Goal: Information Seeking & Learning: Understand process/instructions

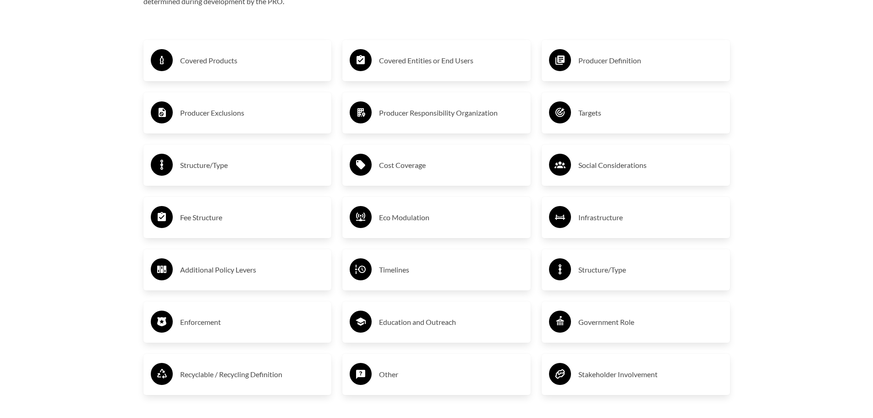
scroll to position [1556, 0]
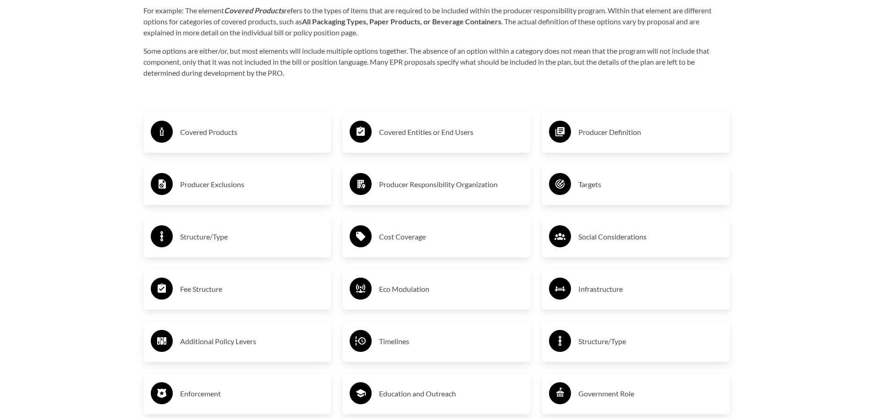
click at [195, 136] on h3 "Covered Products" at bounding box center [252, 132] width 144 height 15
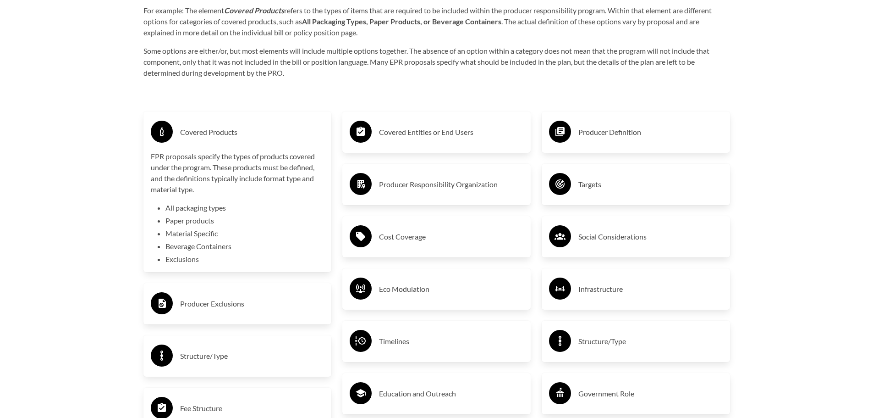
click at [179, 261] on li "Exclusions" at bounding box center [245, 259] width 159 height 11
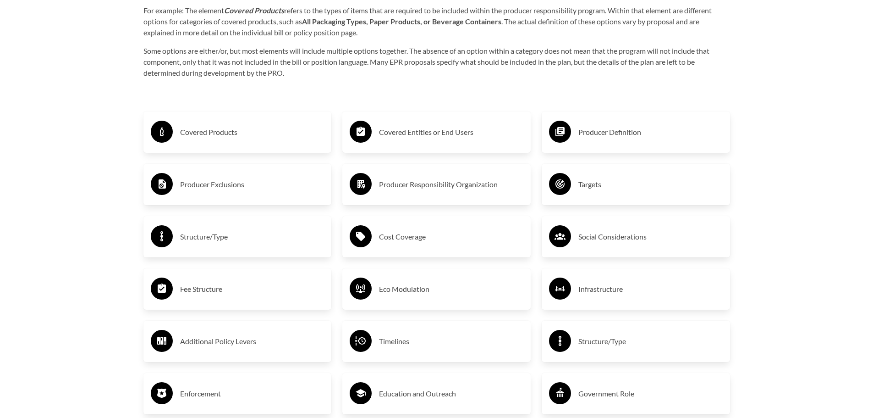
click at [199, 139] on h3 "Covered Products" at bounding box center [252, 132] width 144 height 15
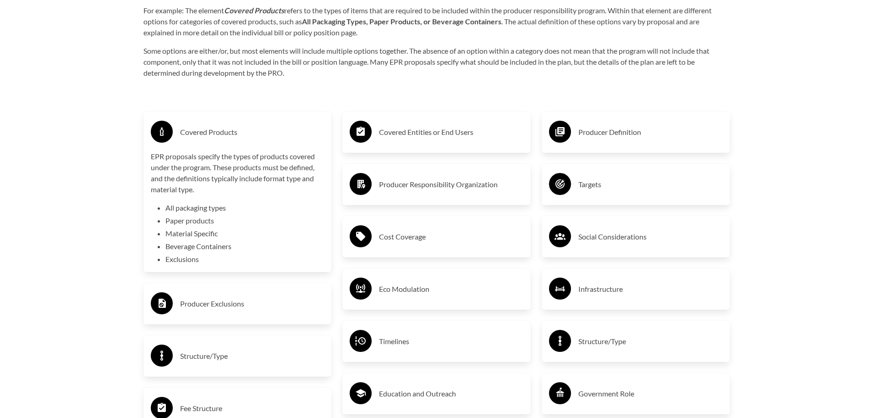
click at [199, 139] on h3 "Covered Products" at bounding box center [252, 132] width 144 height 15
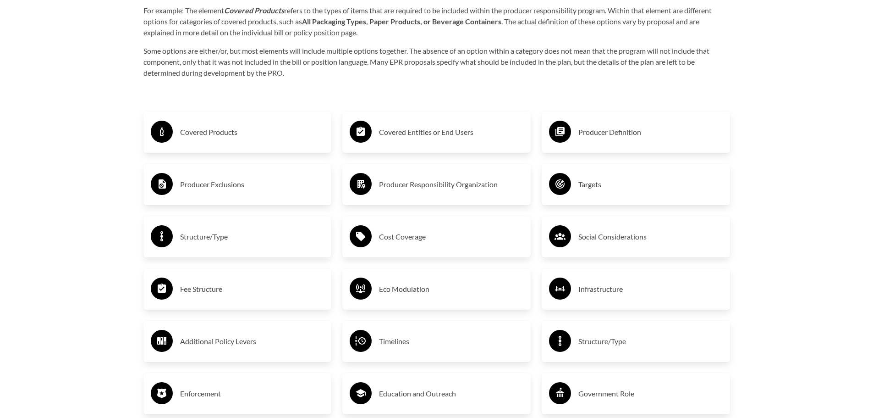
click at [203, 188] on h3 "Producer Exclusions" at bounding box center [252, 184] width 144 height 15
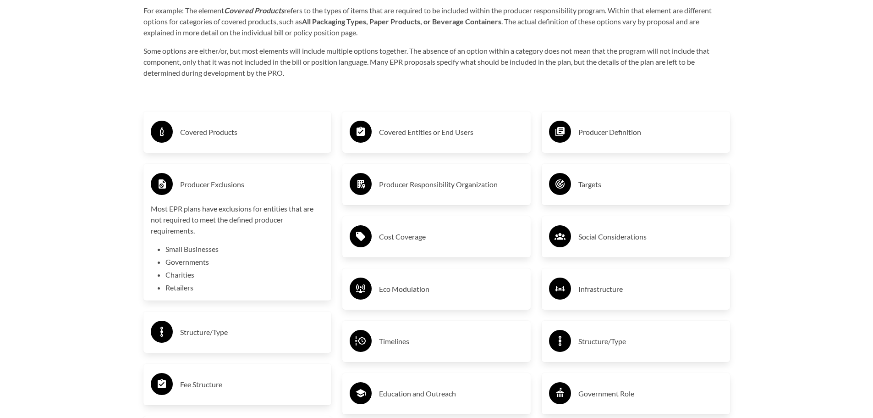
click at [200, 136] on h3 "Covered Products" at bounding box center [252, 132] width 144 height 15
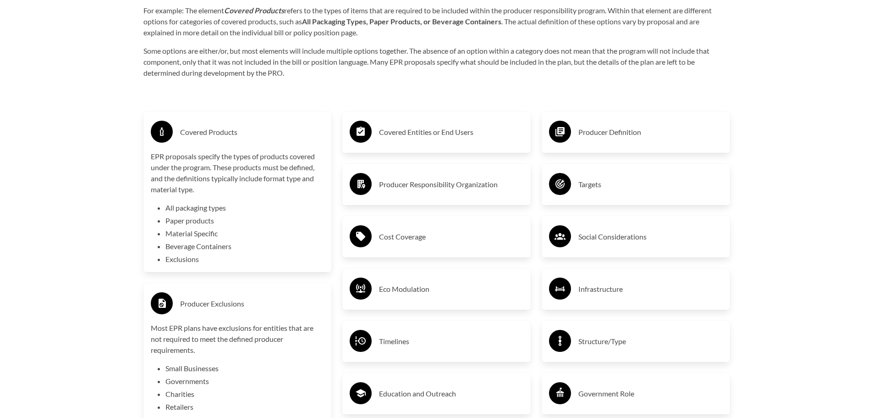
click at [238, 206] on li "All packaging types" at bounding box center [245, 207] width 159 height 11
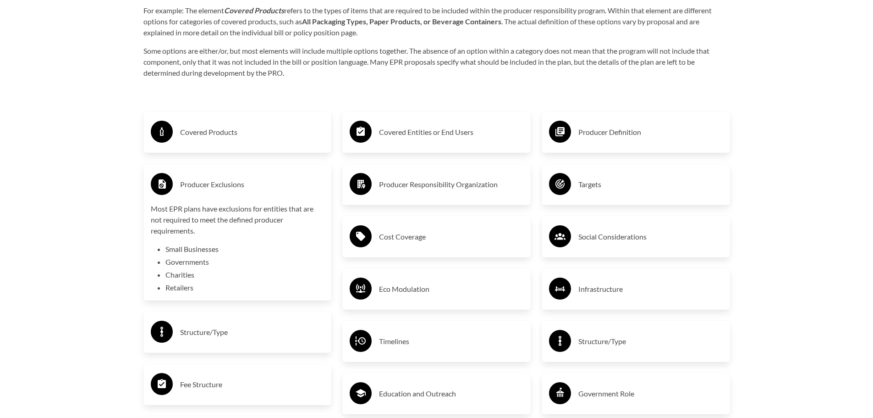
click at [437, 145] on div "Covered Entities or End Users" at bounding box center [437, 132] width 174 height 27
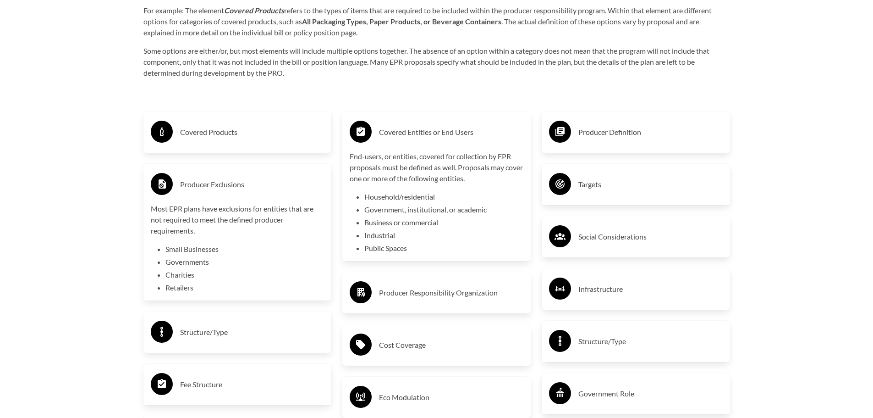
click at [429, 142] on div "Covered Entities or End Users" at bounding box center [437, 132] width 174 height 27
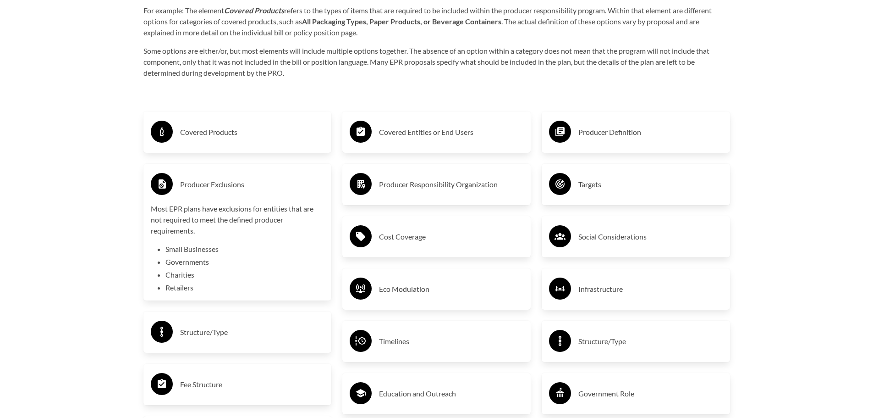
click at [636, 139] on h3 "Producer Definition" at bounding box center [651, 132] width 144 height 15
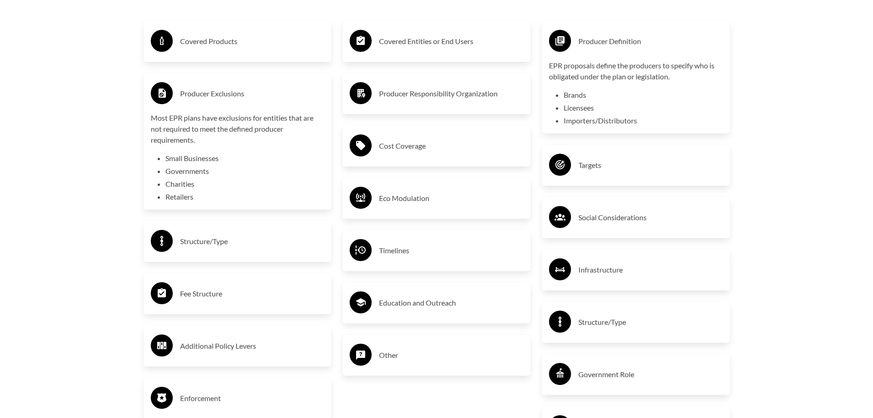
scroll to position [1647, 0]
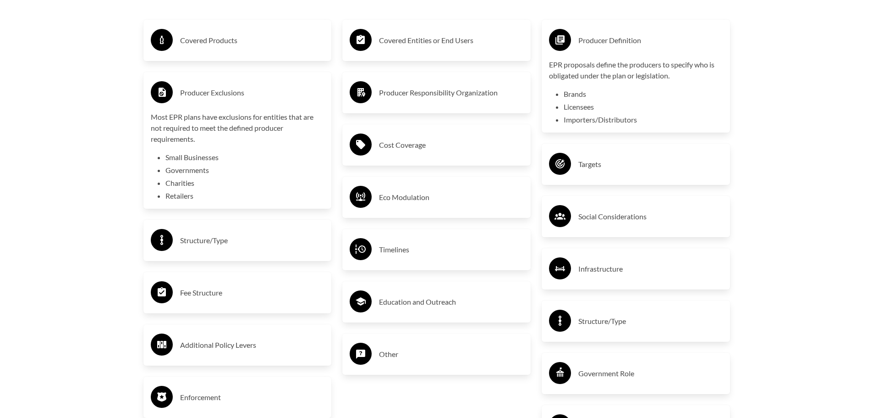
click at [591, 157] on div "Targets" at bounding box center [636, 164] width 174 height 27
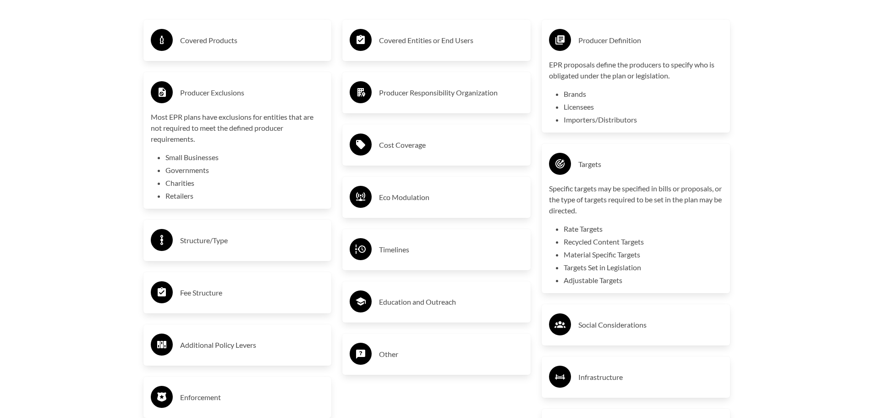
click at [591, 157] on div "Targets" at bounding box center [636, 164] width 174 height 27
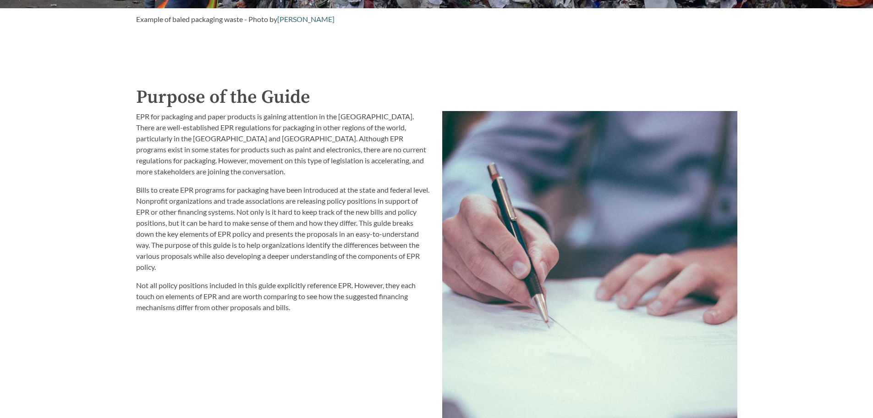
scroll to position [835, 0]
